Goal: Transaction & Acquisition: Obtain resource

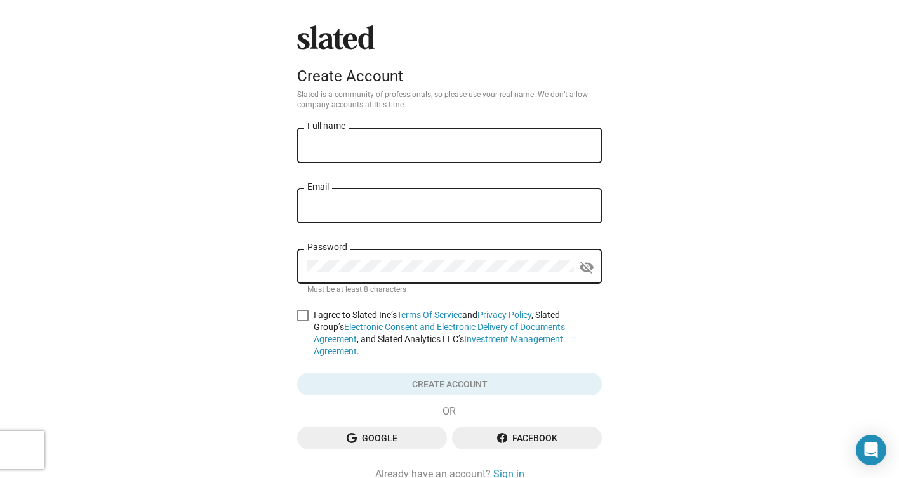
scroll to position [62, 0]
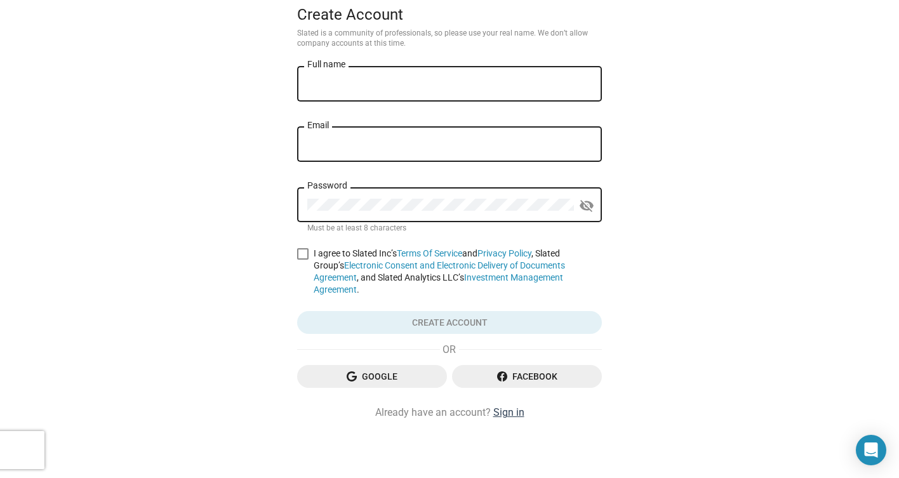
click at [515, 411] on link "Sign in" at bounding box center [508, 412] width 31 height 13
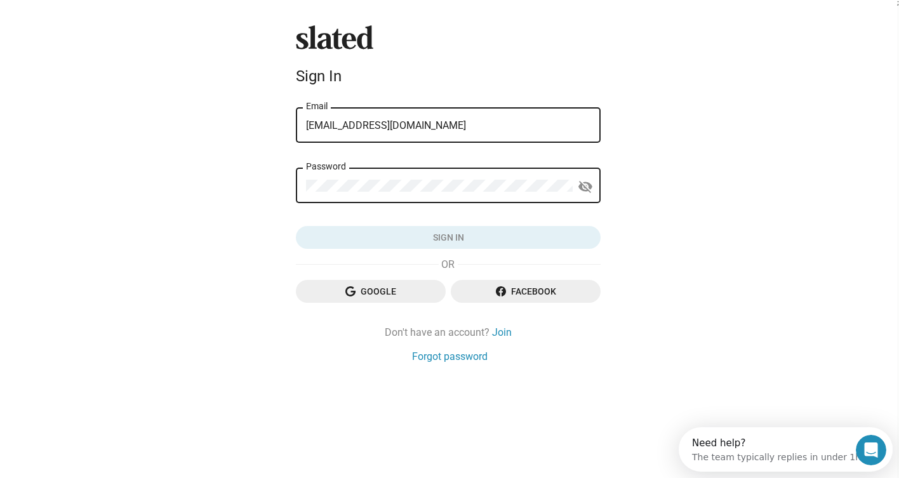
type input "katrinaamattson@gmail.com"
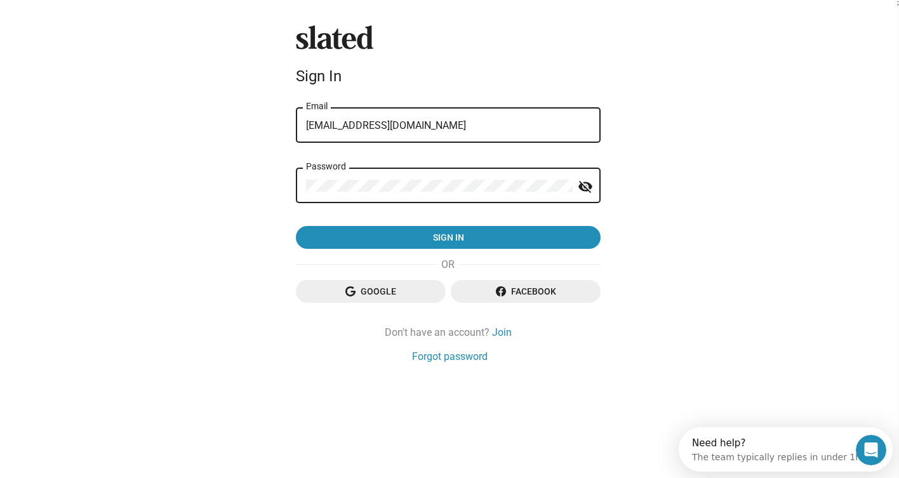
click at [448, 238] on button "Sign in" at bounding box center [448, 237] width 305 height 23
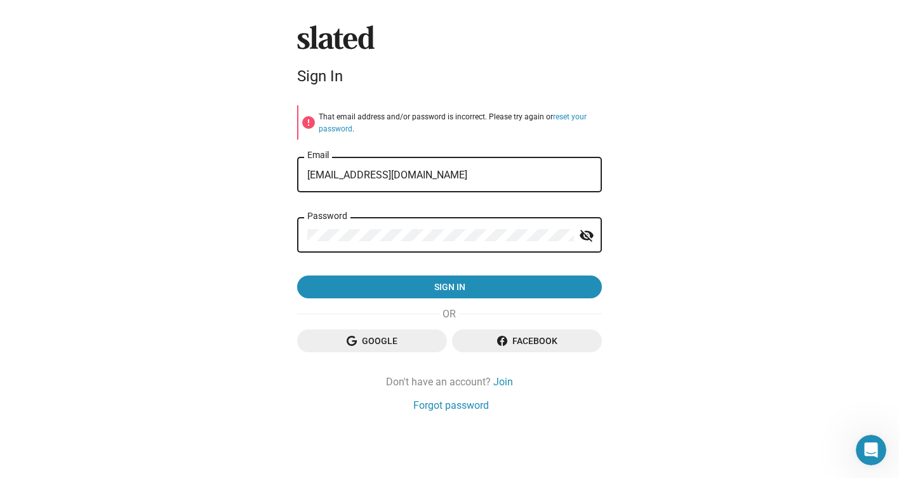
click at [449, 286] on button "Sign in" at bounding box center [449, 286] width 305 height 23
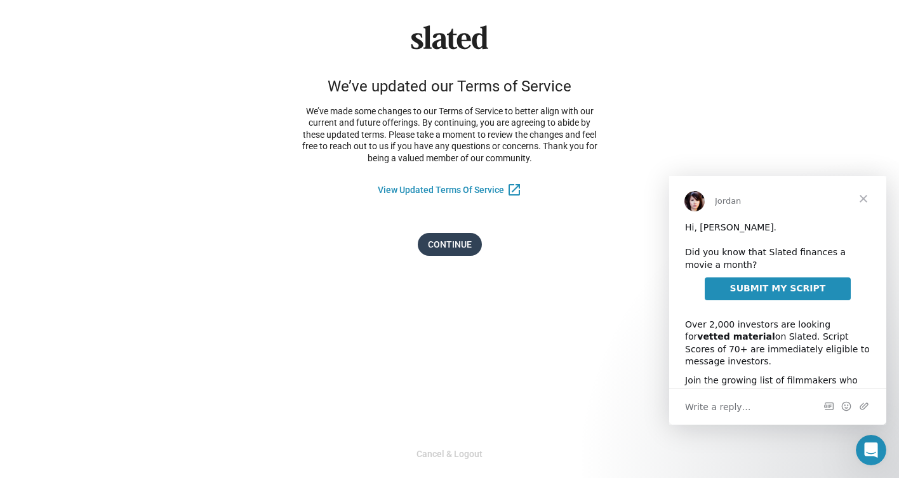
click at [461, 241] on span "Continue" at bounding box center [450, 244] width 44 height 23
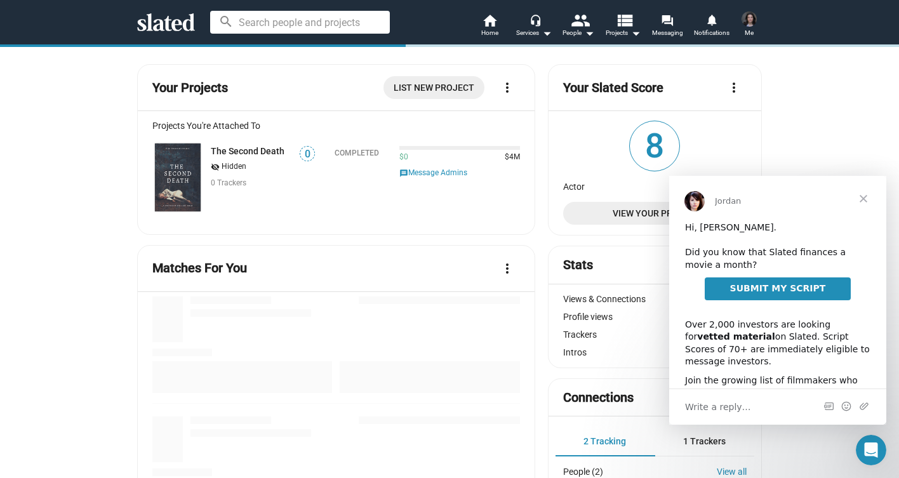
click at [868, 194] on span "Close" at bounding box center [863, 199] width 46 height 46
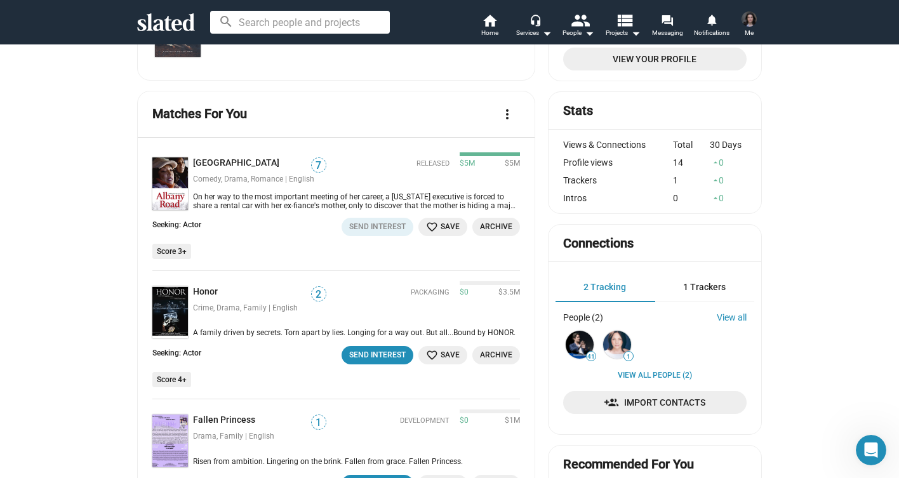
scroll to position [407, 0]
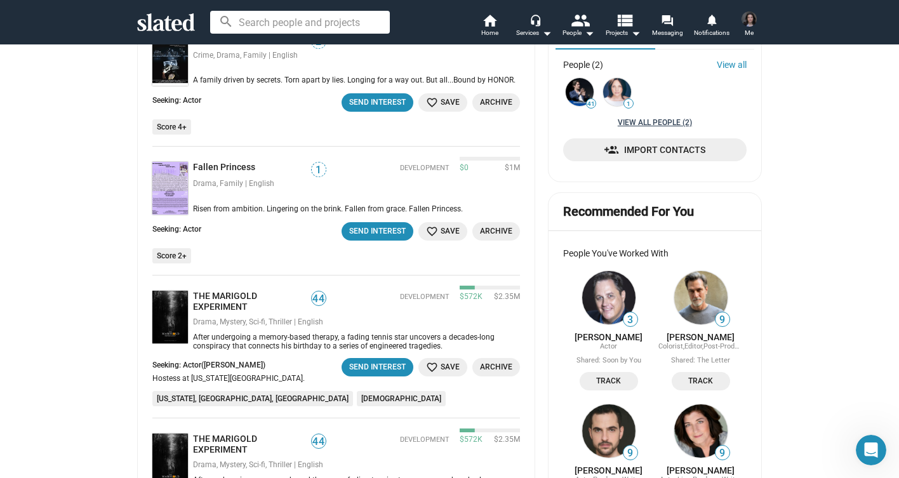
click at [670, 122] on link "View all People (2)" at bounding box center [655, 123] width 74 height 10
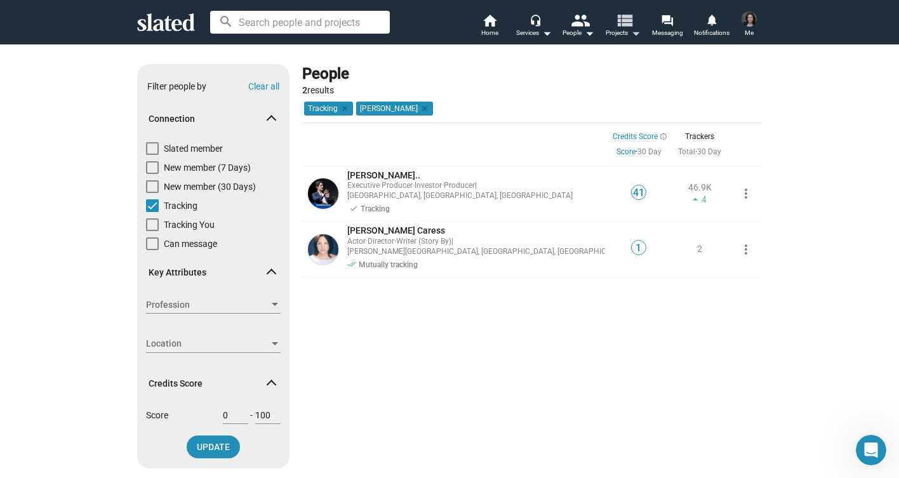
click at [631, 31] on mat-icon "arrow_drop_down" at bounding box center [635, 32] width 15 height 15
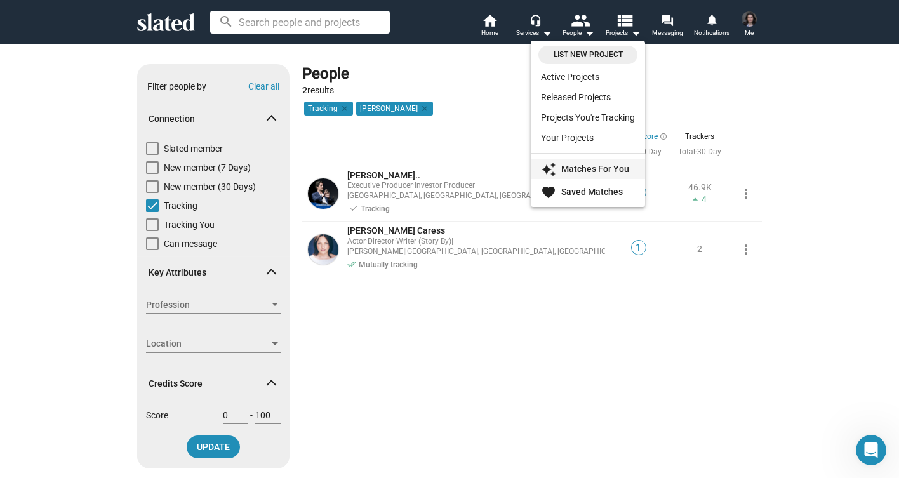
click at [582, 161] on link "auto_awesome Matches For You" at bounding box center [588, 169] width 114 height 20
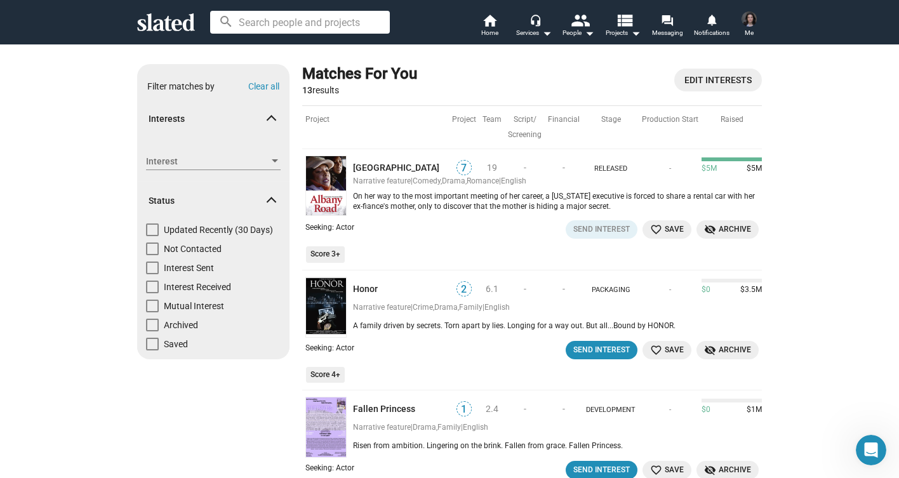
click at [750, 25] on span "Me" at bounding box center [749, 32] width 9 height 15
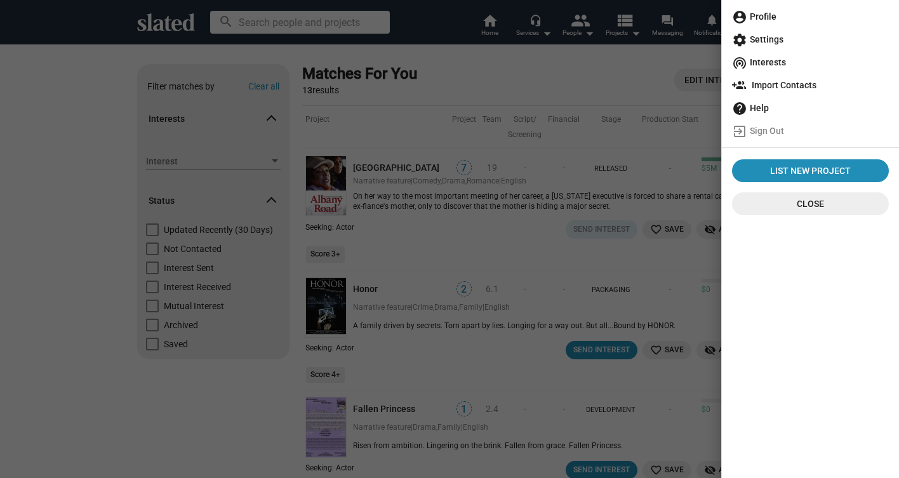
click at [771, 14] on span "account_circle Profile" at bounding box center [810, 16] width 157 height 23
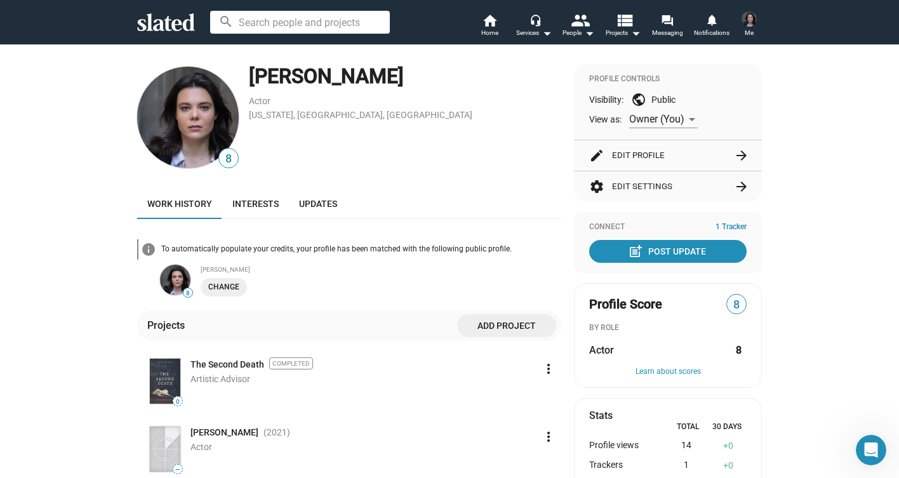
click at [209, 136] on img at bounding box center [188, 118] width 102 height 102
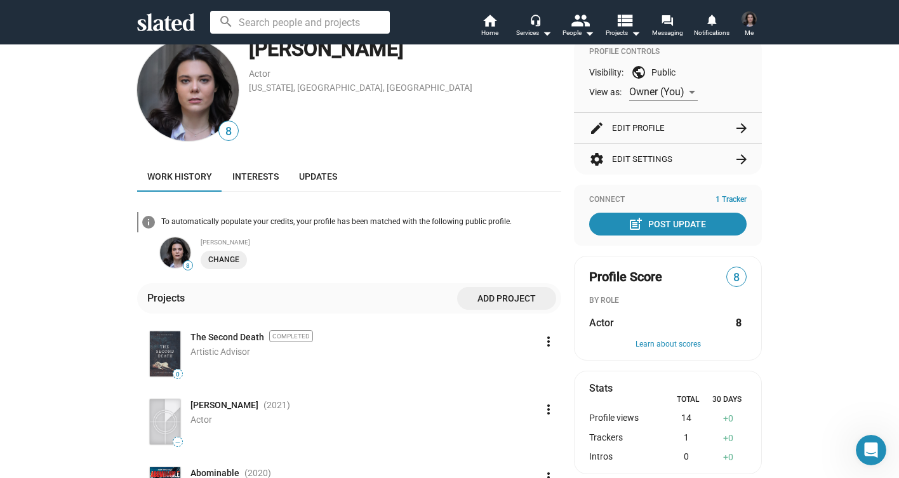
scroll to position [25, 0]
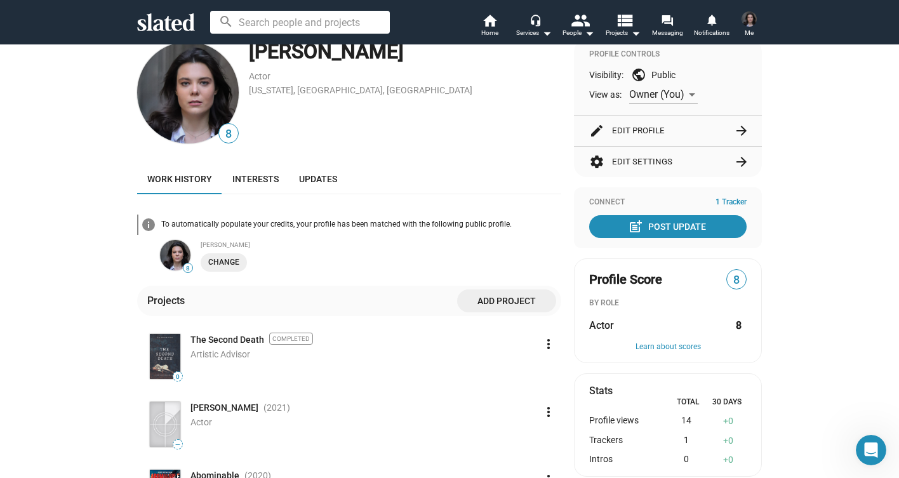
click at [684, 129] on button "edit Edit Profile arrow_forward" at bounding box center [667, 131] width 157 height 30
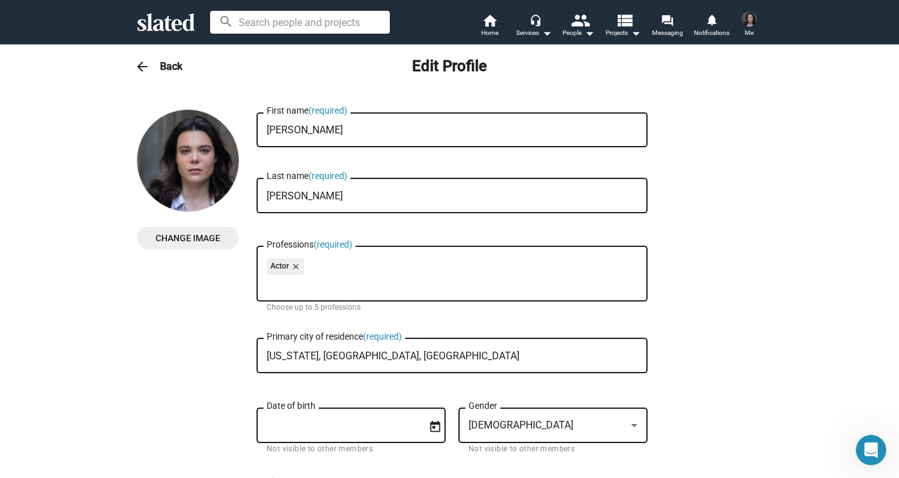
click at [197, 241] on span "Change Image" at bounding box center [187, 238] width 81 height 23
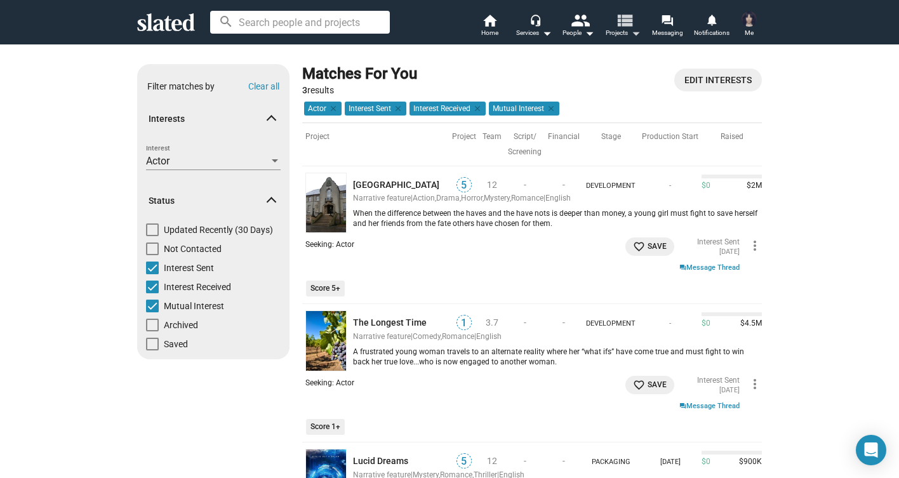
click at [631, 23] on mat-icon "view_list" at bounding box center [624, 20] width 18 height 18
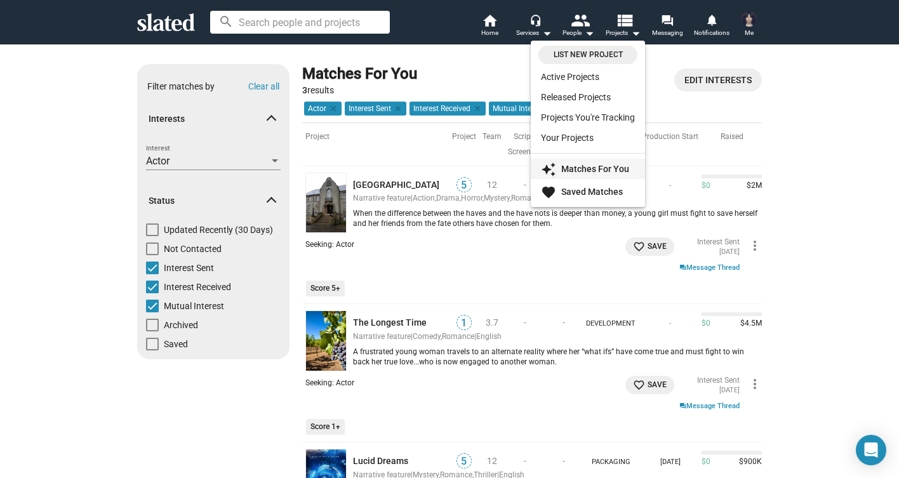
click at [582, 171] on strong "Matches For You" at bounding box center [595, 169] width 68 height 10
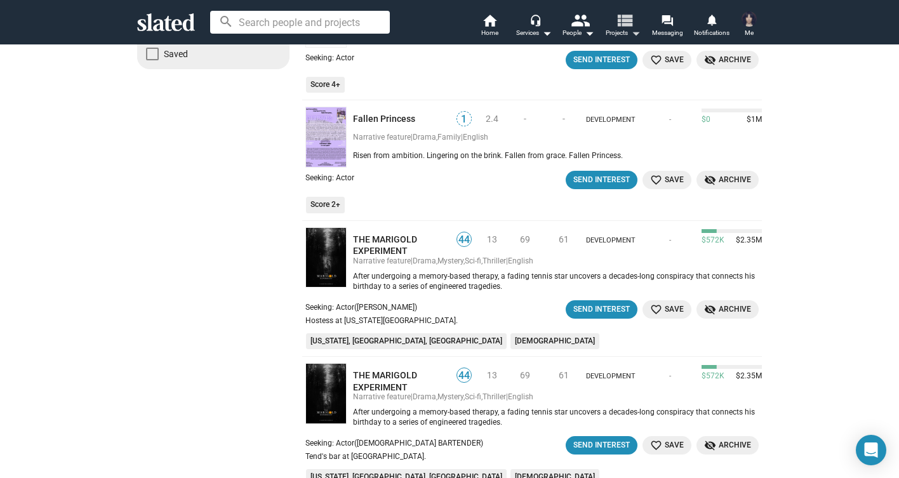
scroll to position [312, 0]
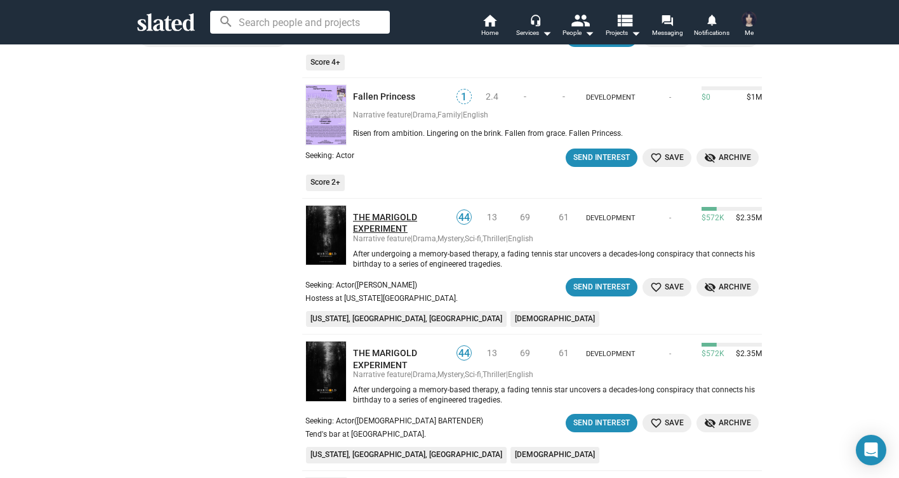
click at [366, 213] on link "THE MARIGOLD EXPERIMENT" at bounding box center [401, 222] width 96 height 23
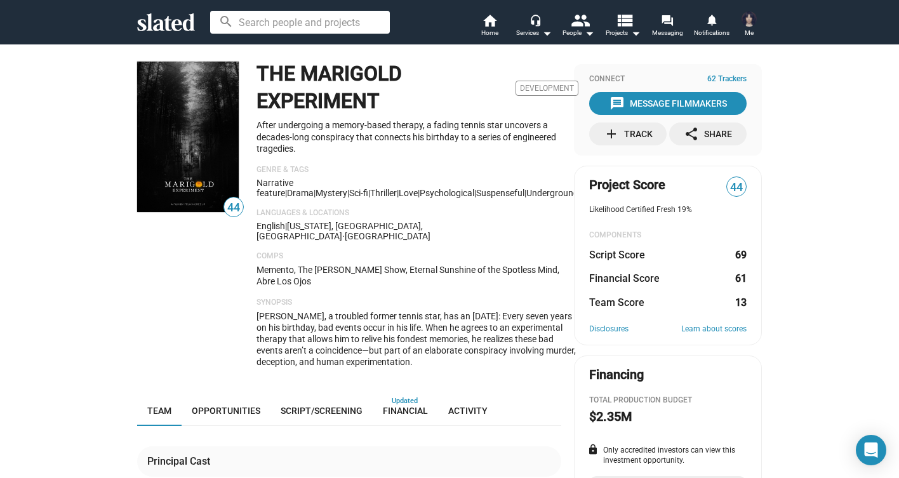
scroll to position [100, 0]
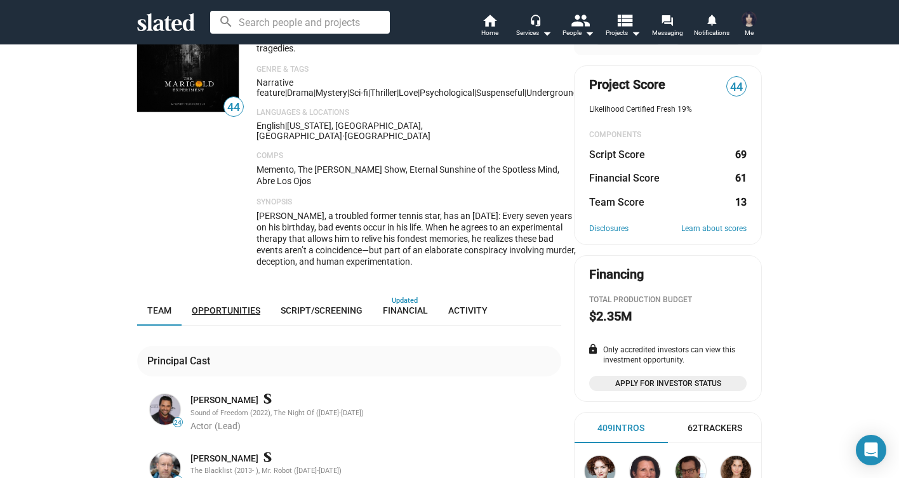
click at [249, 305] on span "Opportunities" at bounding box center [226, 310] width 69 height 10
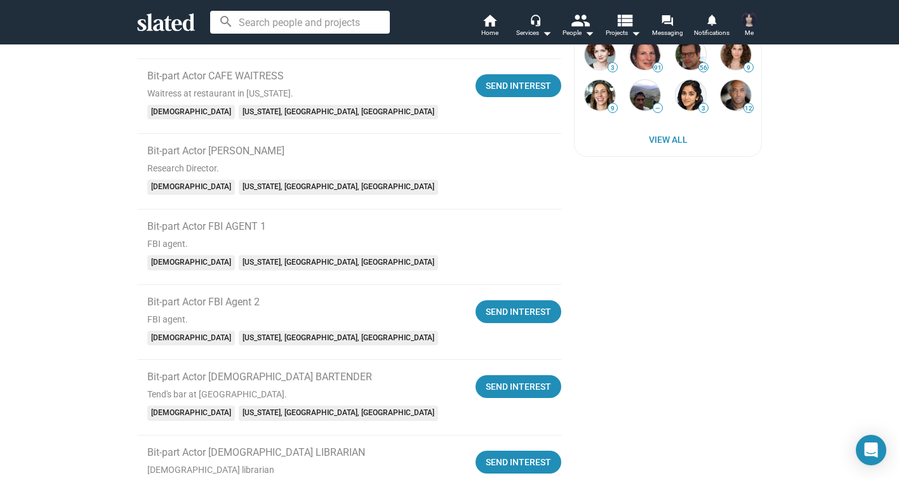
scroll to position [623, 0]
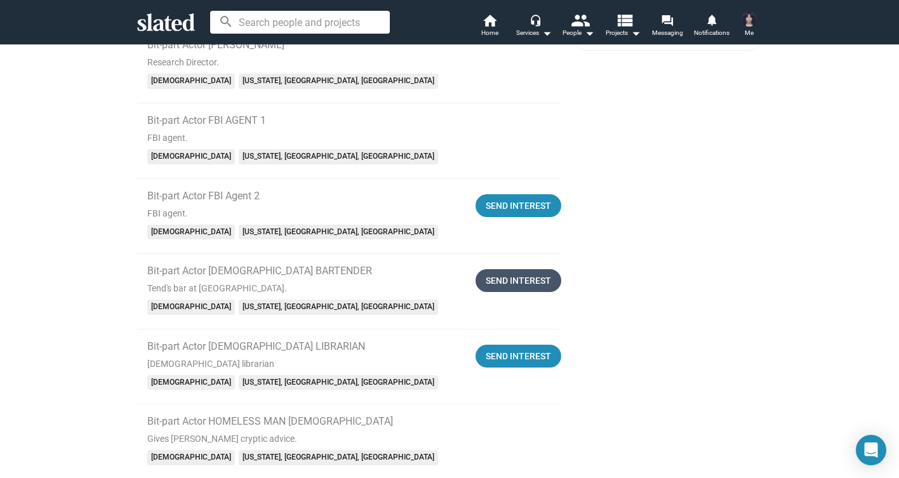
click at [497, 269] on div "Send Interest" at bounding box center [518, 280] width 65 height 23
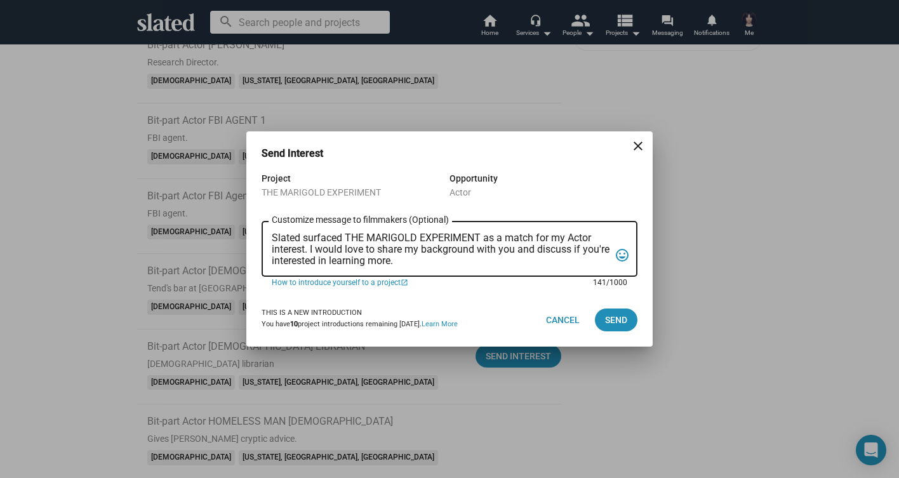
drag, startPoint x: 454, startPoint y: 261, endPoint x: 200, endPoint y: 202, distance: 260.7
click at [200, 202] on div "Send Interest close Project THE MARIGOLD EXPERIMENT Opportunity Actor Slated su…" at bounding box center [449, 239] width 899 height 478
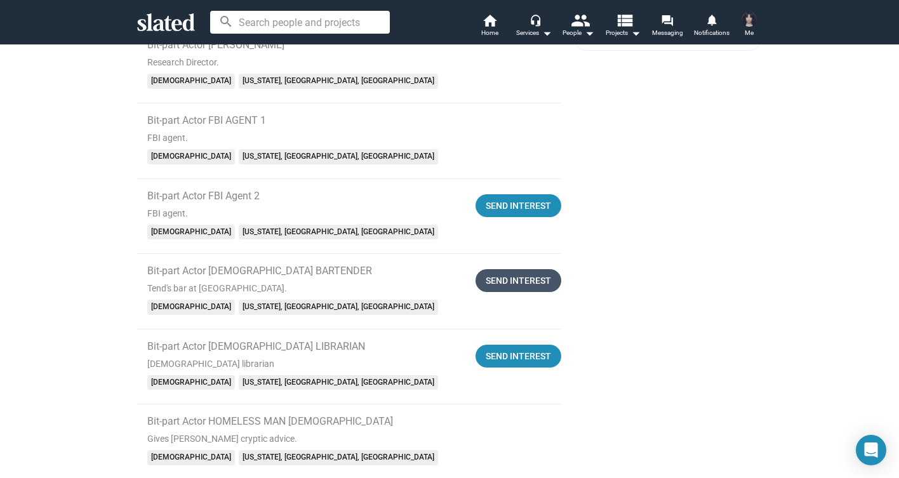
click at [512, 269] on div "Send Interest" at bounding box center [518, 280] width 65 height 23
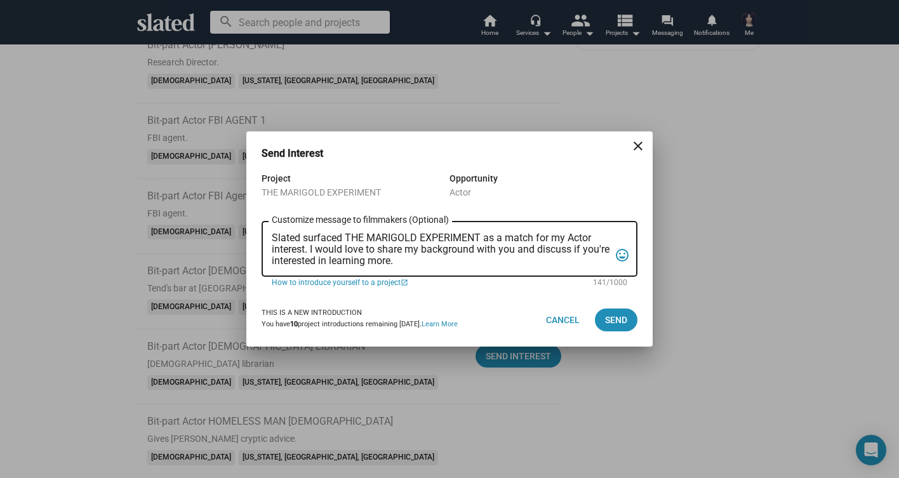
drag, startPoint x: 434, startPoint y: 268, endPoint x: 258, endPoint y: 235, distance: 179.5
click at [258, 235] on div "Project THE MARIGOLD EXPERIMENT Opportunity Actor Slated surfaced THE MARIGOLD …" at bounding box center [449, 232] width 406 height 123
click at [336, 255] on textarea "Slated surfaced THE MARIGOLD EXPERIMENT as a match for my Actor interest. I wou…" at bounding box center [441, 249] width 338 height 34
click at [343, 257] on textarea "Slated surfaced THE MARIGOLD EXPERIMENT as a match for my Actor interest. I wou…" at bounding box center [441, 249] width 338 height 34
click at [344, 257] on textarea "Slated surfaced THE MARIGOLD EXPERIMENT as a match for my Actor interest. I wou…" at bounding box center [441, 249] width 338 height 34
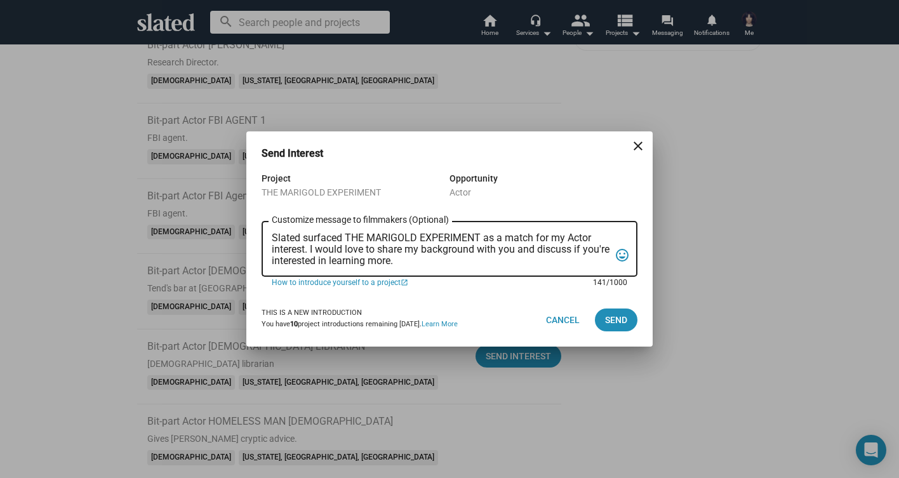
click at [344, 257] on textarea "Slated surfaced THE MARIGOLD EXPERIMENT as a match for my Actor interest. I wou…" at bounding box center [441, 249] width 338 height 34
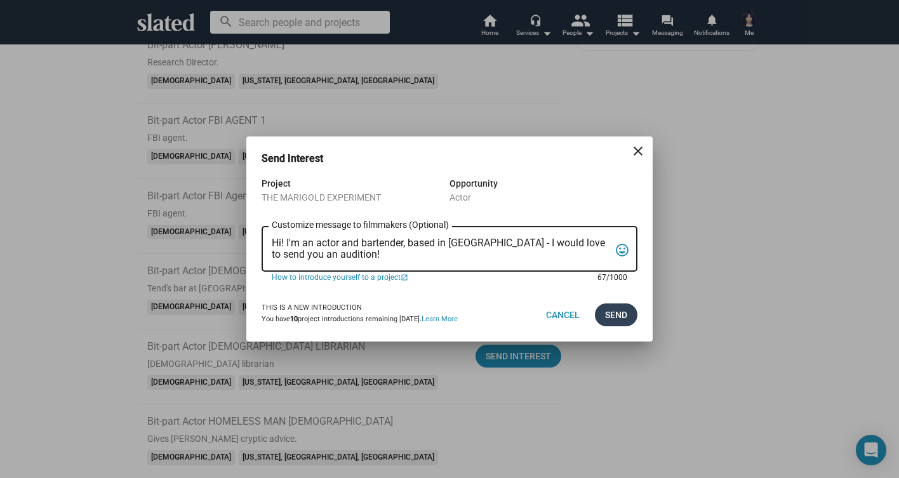
type textarea "Hi! I'm an actor and bartender, based in NYC - I would love to send you an audi…"
click at [607, 310] on span "Send" at bounding box center [616, 314] width 22 height 23
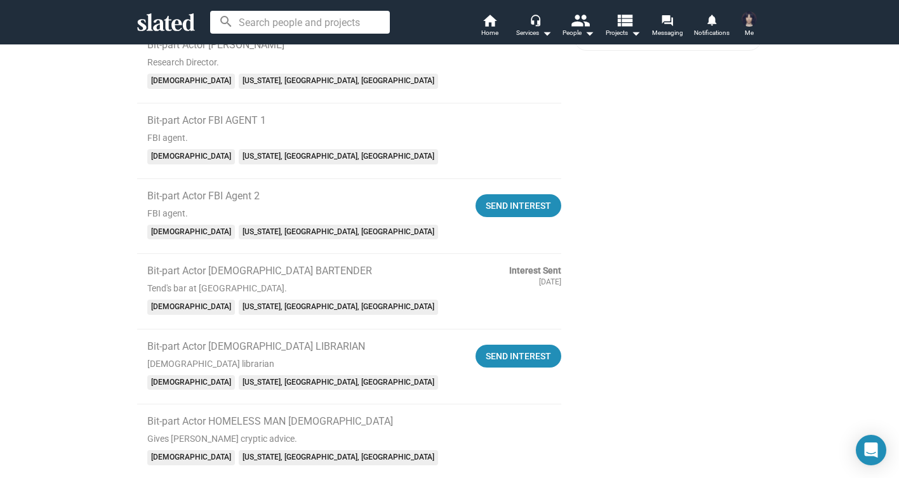
scroll to position [0, 0]
